Goal: Information Seeking & Learning: Understand process/instructions

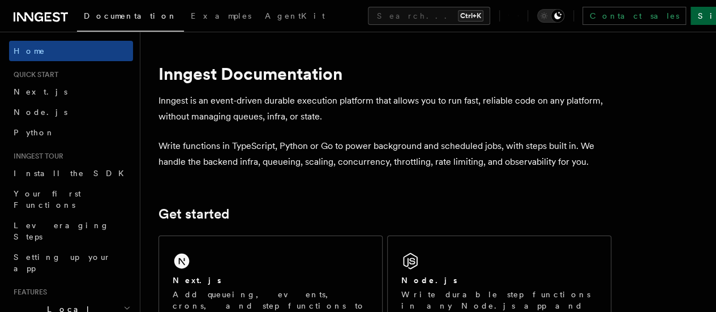
click at [690, 22] on link "Sign Up" at bounding box center [727, 16] width 75 height 18
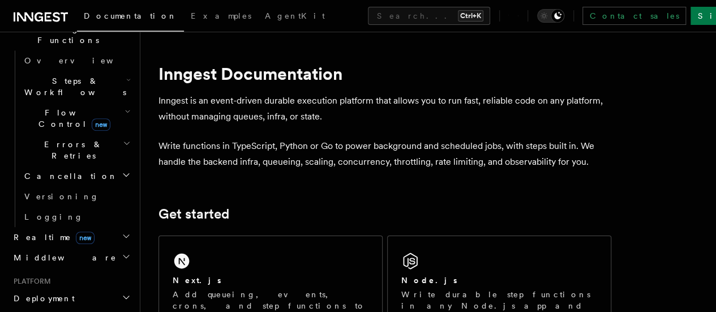
scroll to position [344, 0]
click at [44, 292] on span "Deployment" at bounding box center [42, 297] width 66 height 11
click at [45, 292] on span "Deployment" at bounding box center [42, 297] width 66 height 11
click at [29, 292] on span "Deployment" at bounding box center [42, 297] width 66 height 11
click at [36, 311] on span "Overview" at bounding box center [82, 318] width 117 height 9
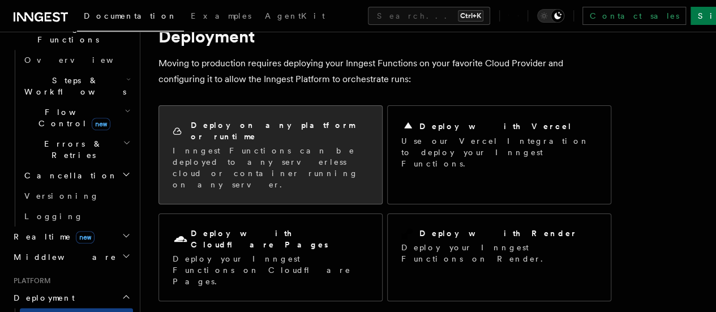
scroll to position [49, 0]
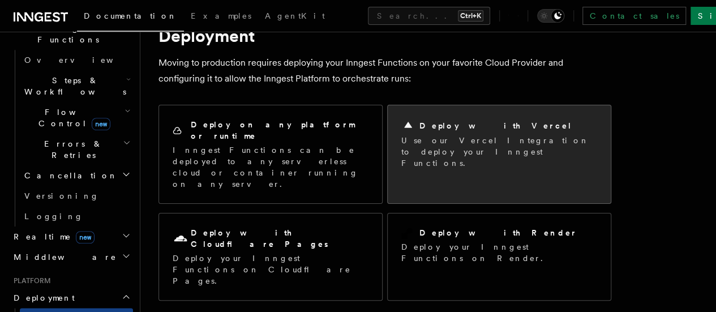
click at [431, 160] on div "Deploy with Vercel Use our Vercel Integration to deploy your Inngest Functions." at bounding box center [499, 143] width 223 height 77
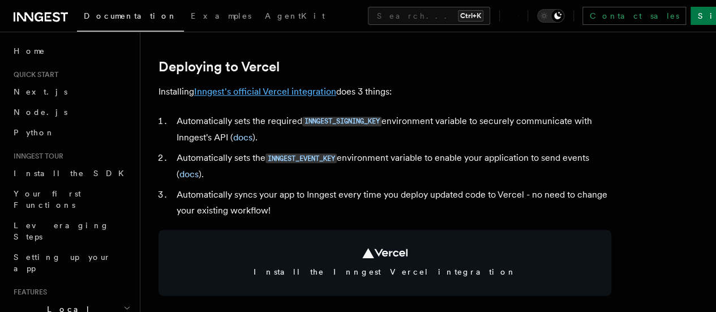
scroll to position [520, 0]
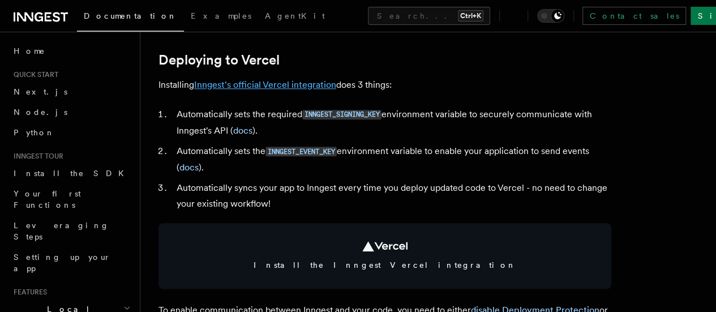
click at [271, 90] on link "Inngest's official Vercel integration" at bounding box center [265, 84] width 142 height 11
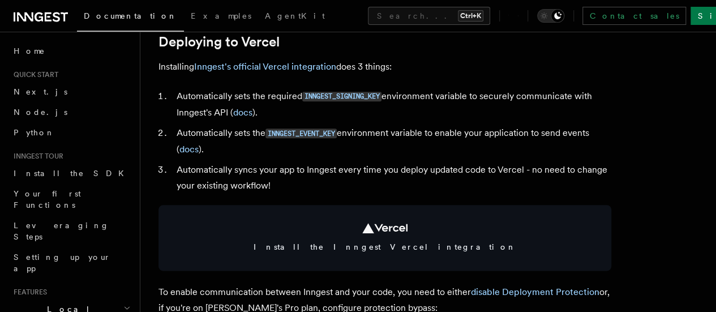
scroll to position [540, 0]
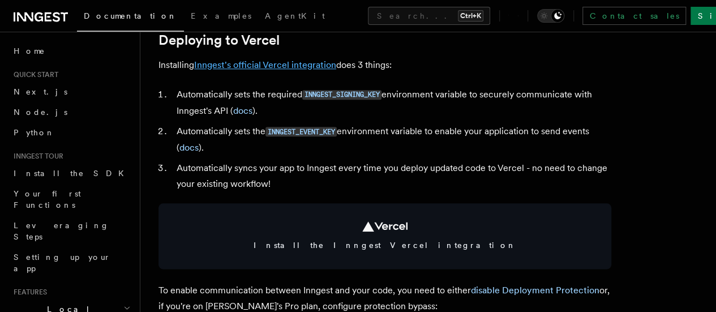
click at [260, 70] on link "Inngest's official Vercel integration" at bounding box center [265, 64] width 142 height 11
